Goal: Task Accomplishment & Management: Use online tool/utility

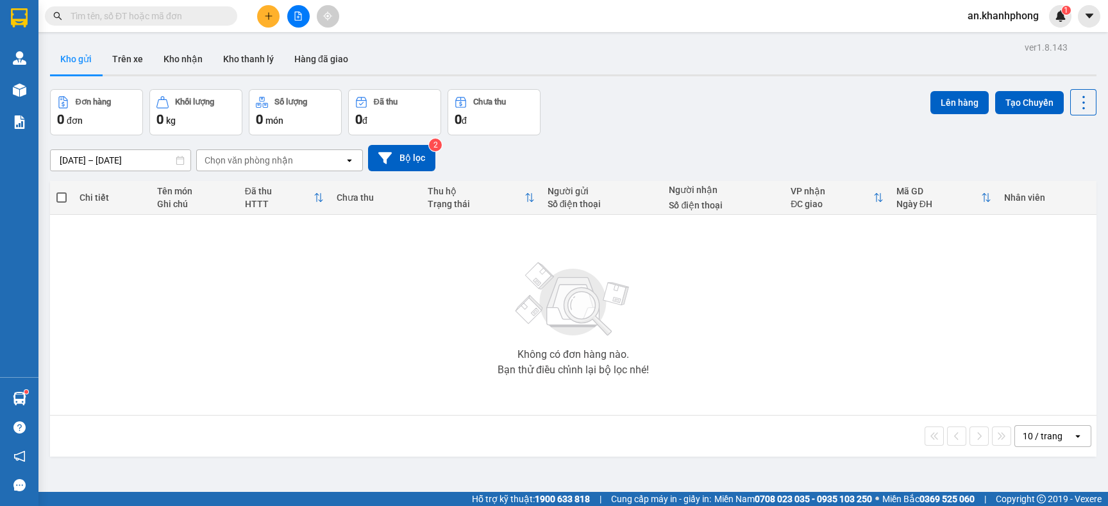
click at [295, 23] on button at bounding box center [298, 16] width 22 height 22
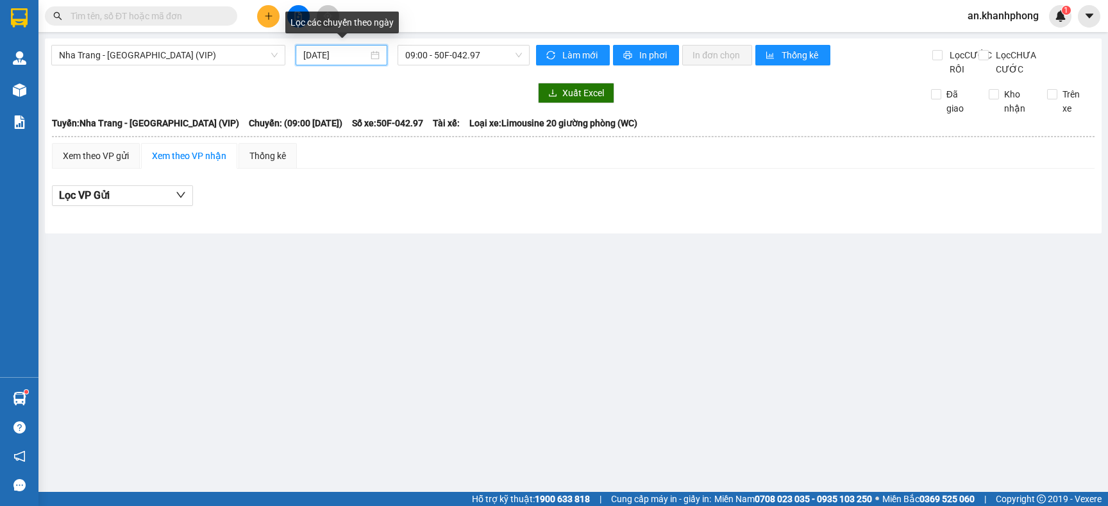
click at [365, 53] on input "[DATE]" at bounding box center [335, 55] width 65 height 14
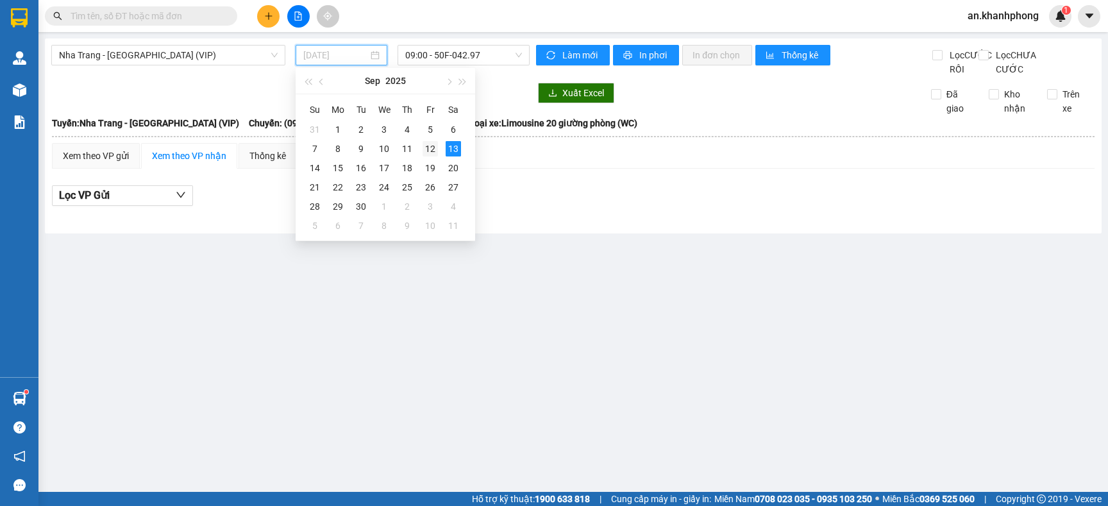
click at [428, 151] on div "12" at bounding box center [430, 148] width 15 height 15
type input "[DATE]"
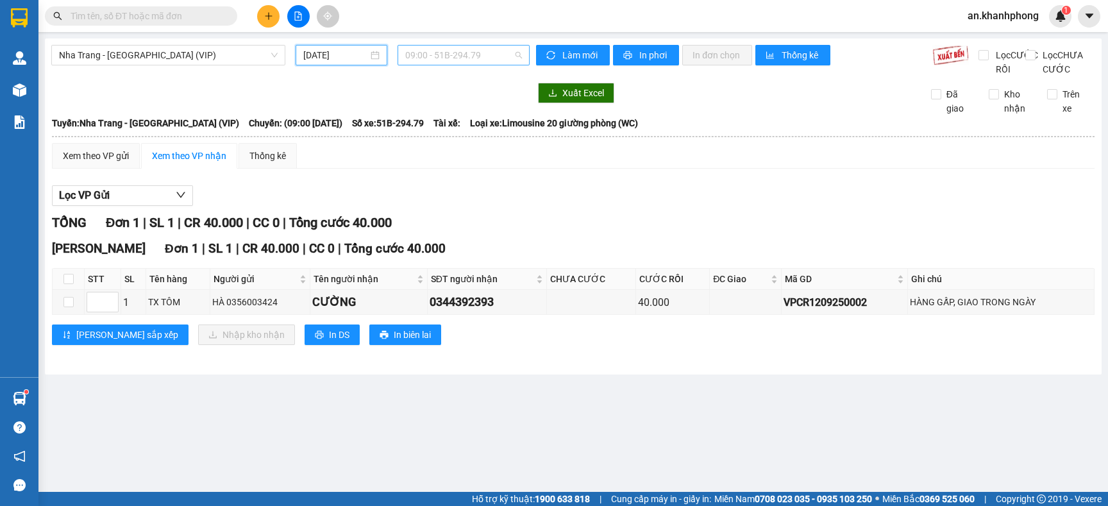
click at [491, 54] on span "09:00 - 51B-294.79" at bounding box center [463, 55] width 117 height 19
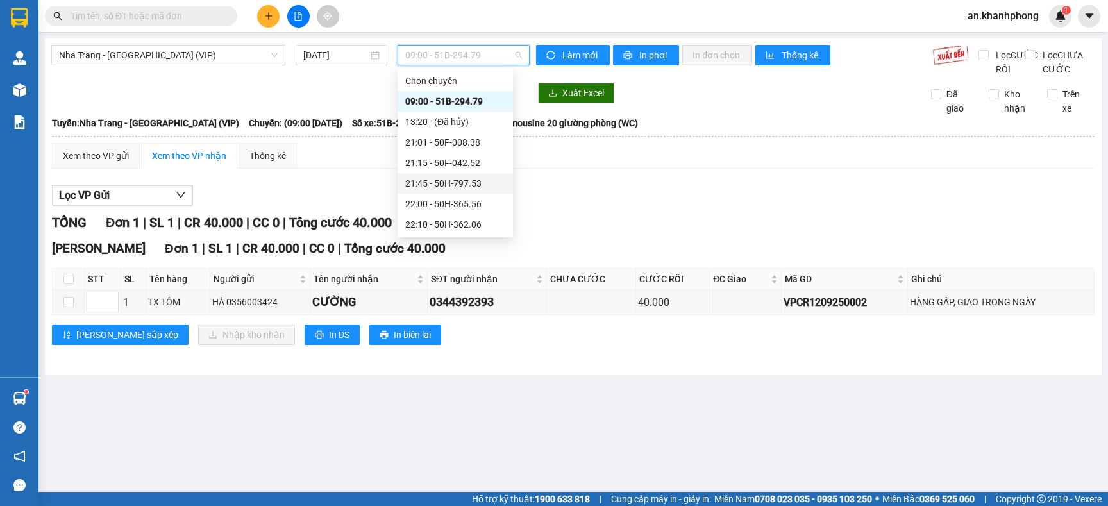
click at [441, 182] on div "21:45 - 50H-797.53" at bounding box center [455, 183] width 100 height 14
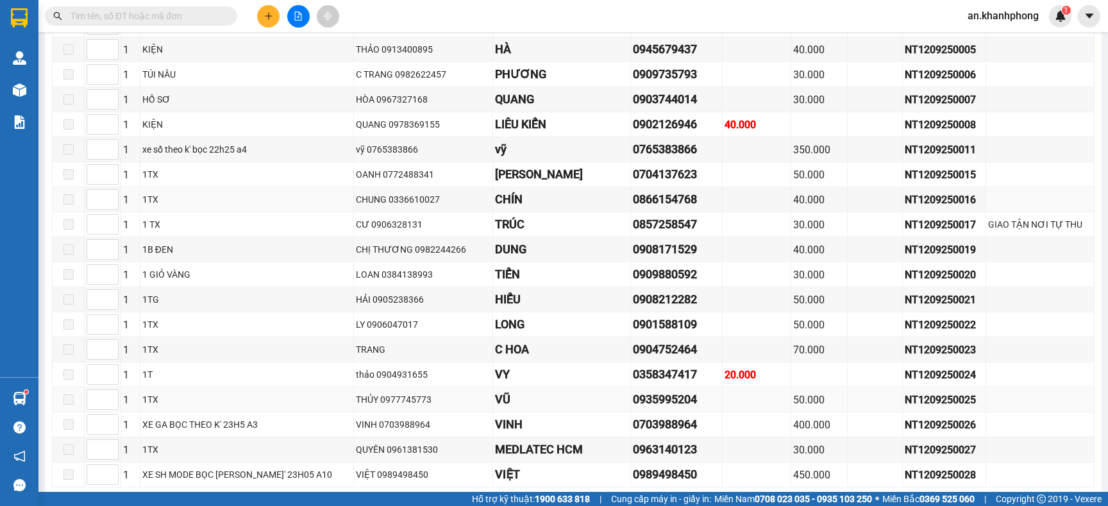
scroll to position [437, 0]
